Goal: Navigation & Orientation: Find specific page/section

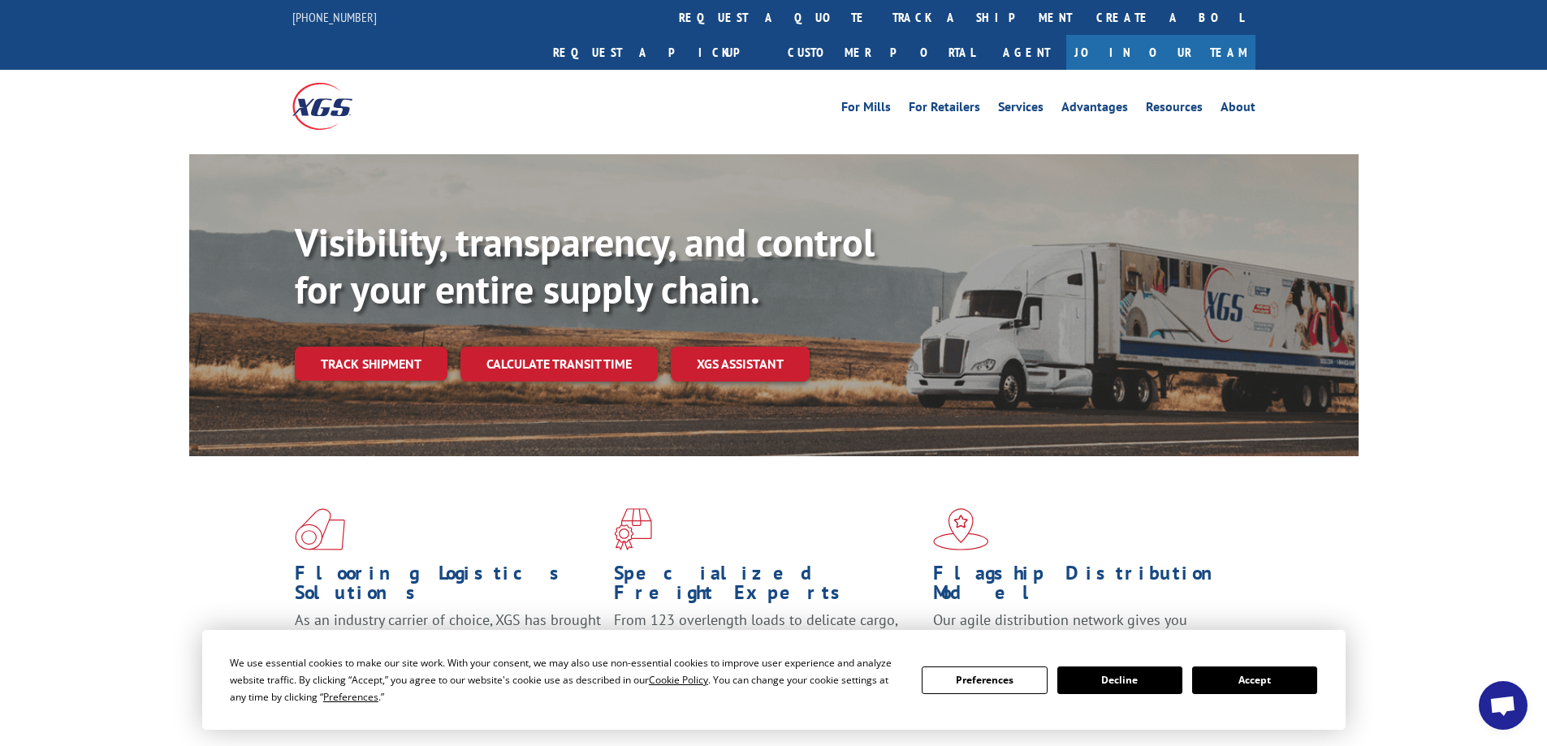
click at [340, 83] on img at bounding box center [322, 106] width 60 height 46
click at [880, 101] on link "For Mills" at bounding box center [866, 110] width 50 height 18
